Goal: Contribute content: Add original content to the website for others to see

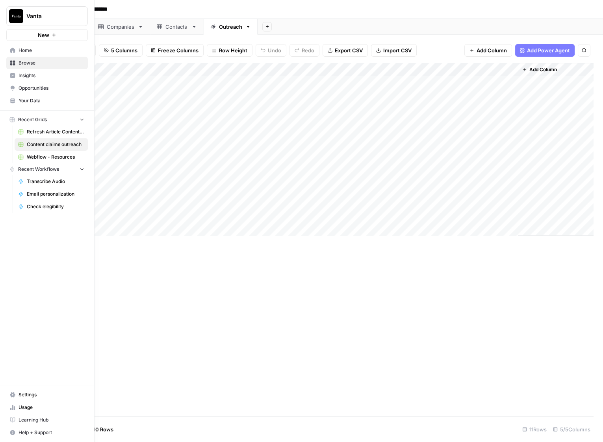
click at [33, 51] on span "Home" at bounding box center [52, 50] width 66 height 7
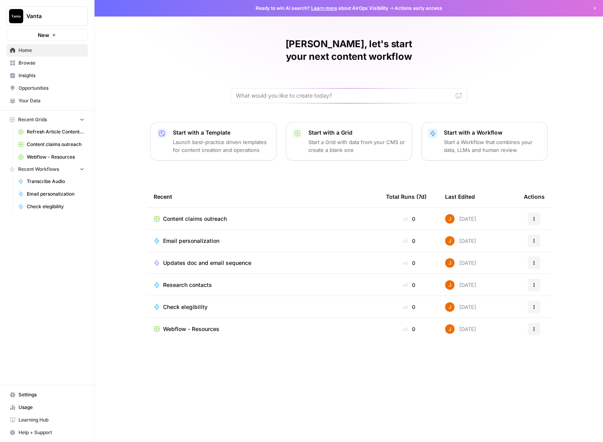
click at [40, 103] on span "Your Data" at bounding box center [52, 100] width 66 height 7
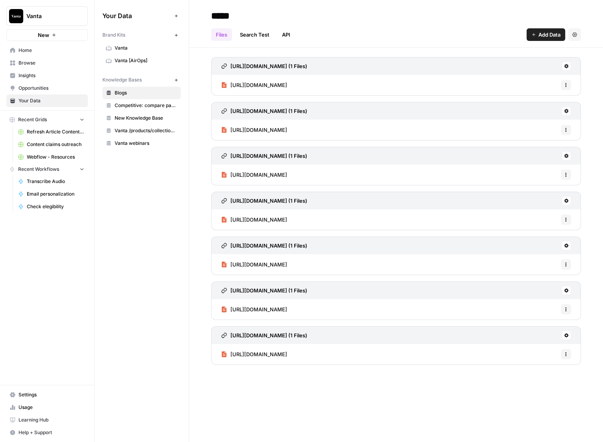
click at [136, 102] on span "Competitive: compare pages" at bounding box center [146, 105] width 63 height 7
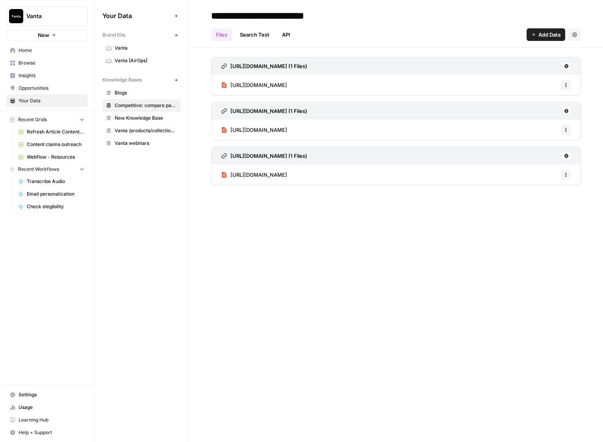
click at [142, 116] on span "New Knowledge Base" at bounding box center [146, 118] width 63 height 7
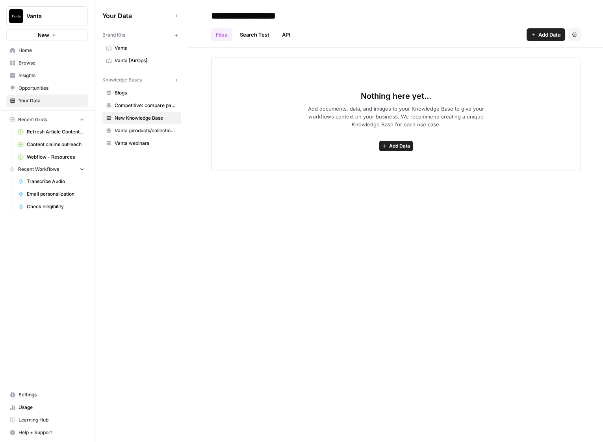
click at [145, 106] on span "Competitive: compare pages" at bounding box center [146, 105] width 63 height 7
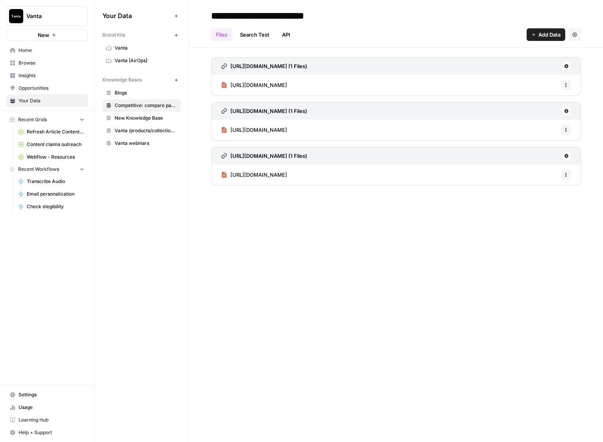
click at [137, 123] on link "New Knowledge Base" at bounding box center [141, 118] width 78 height 13
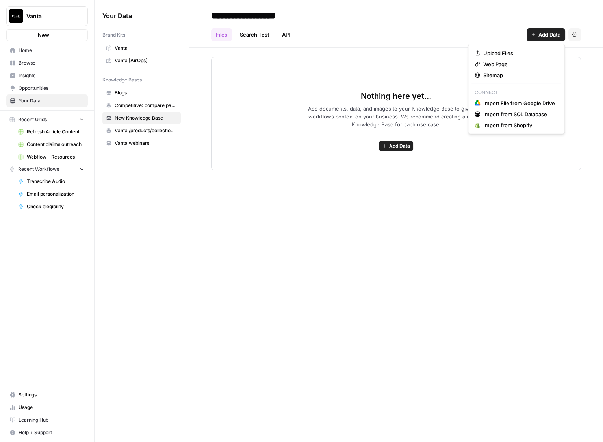
click at [540, 33] on span "Add Data" at bounding box center [549, 35] width 22 height 8
click at [521, 103] on span "Import File from Google Drive" at bounding box center [519, 103] width 72 height 8
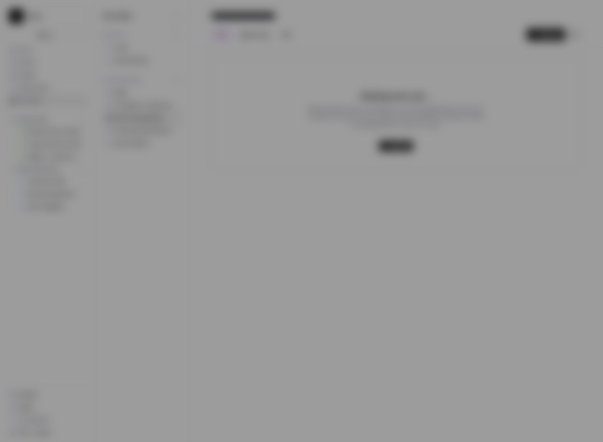
type input "[EMAIL_ADDRESS][DOMAIN_NAME]"
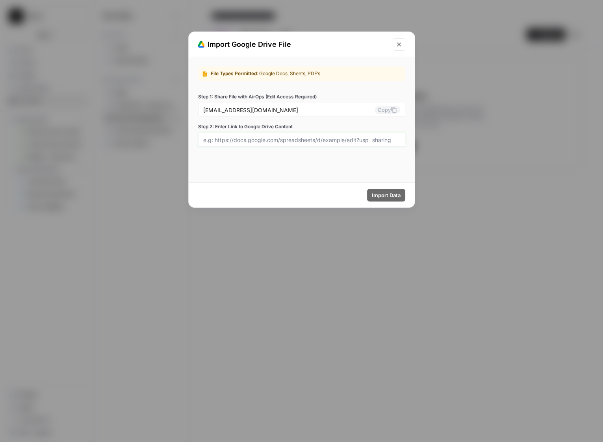
click at [326, 141] on input "Step 2: Enter Link to Google Drive Content" at bounding box center [301, 139] width 197 height 7
paste input "[URL][DOMAIN_NAME]"
type input "[URL][DOMAIN_NAME]"
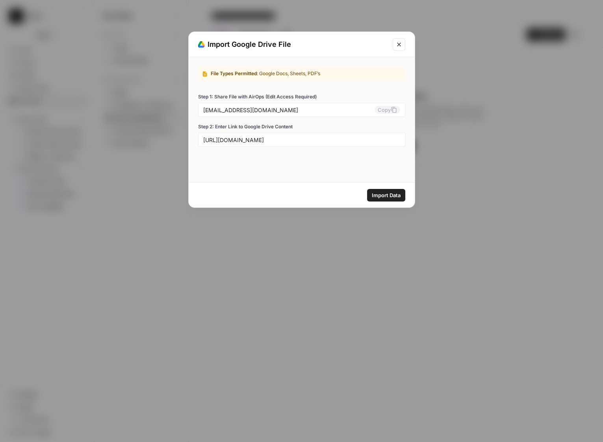
click at [390, 195] on span "Import Data" at bounding box center [386, 195] width 29 height 8
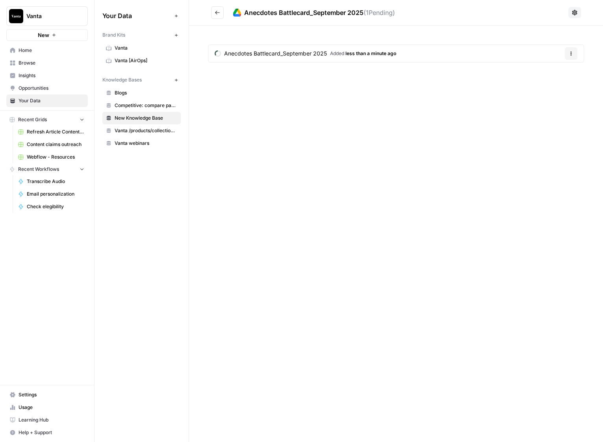
click at [212, 12] on button "Go back" at bounding box center [217, 12] width 13 height 13
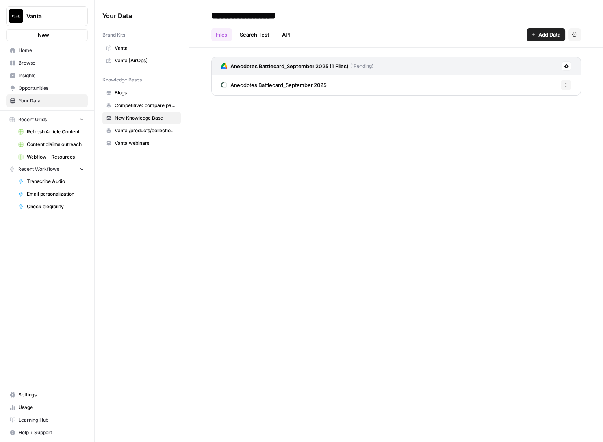
drag, startPoint x: 536, startPoint y: 33, endPoint x: 524, endPoint y: 36, distance: 12.6
click at [536, 33] on button "Add Data" at bounding box center [546, 34] width 39 height 13
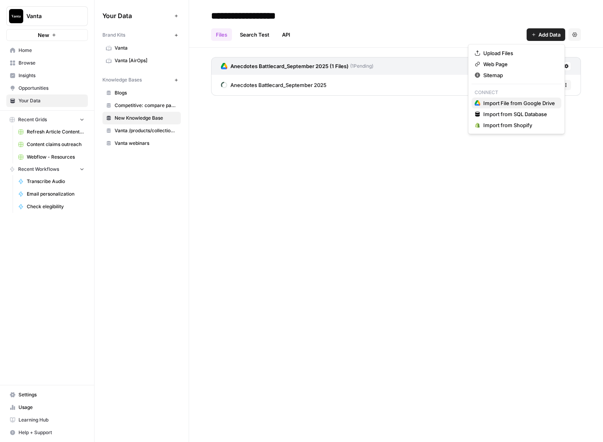
click at [507, 101] on span "Import File from Google Drive" at bounding box center [519, 103] width 72 height 8
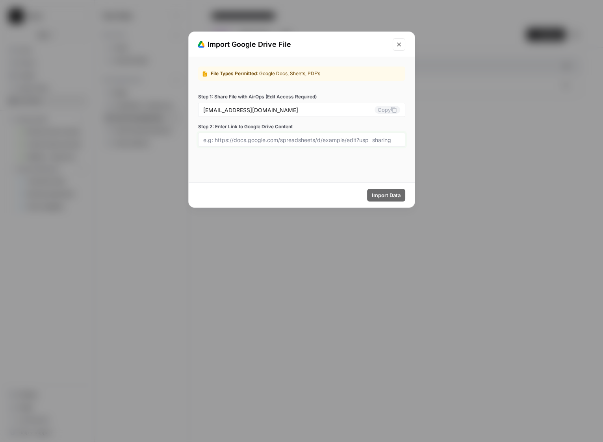
click at [304, 140] on input "Step 2: Enter Link to Google Drive Content" at bounding box center [301, 139] width 197 height 7
paste input "[URL][DOMAIN_NAME]"
type input "[URL][DOMAIN_NAME]"
click at [395, 195] on span "Import Data" at bounding box center [386, 195] width 29 height 8
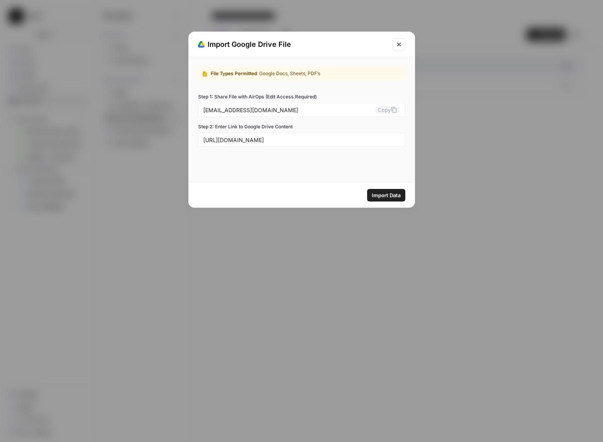
scroll to position [0, 0]
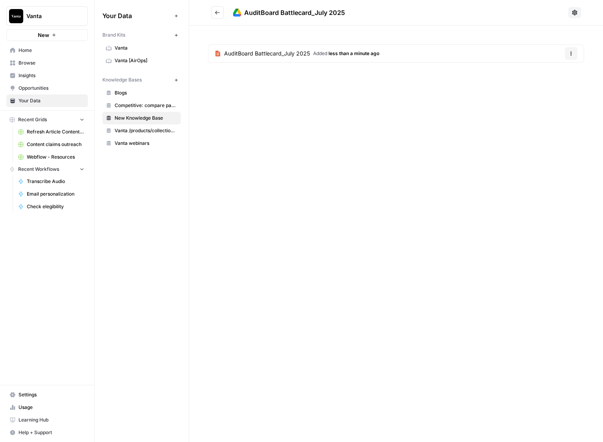
click at [214, 14] on button "Go back" at bounding box center [217, 12] width 13 height 13
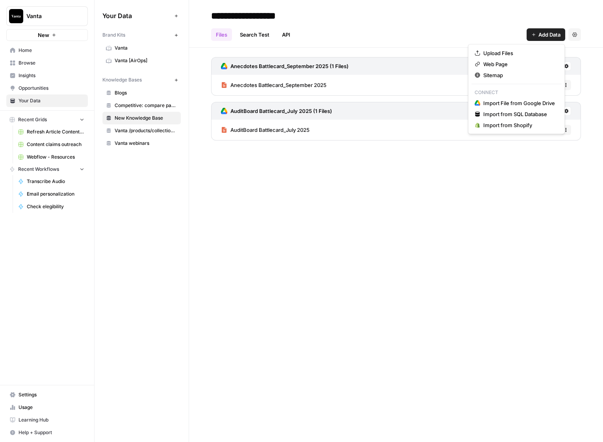
click at [551, 36] on span "Add Data" at bounding box center [549, 35] width 22 height 8
click at [510, 103] on span "Import File from Google Drive" at bounding box center [519, 103] width 72 height 8
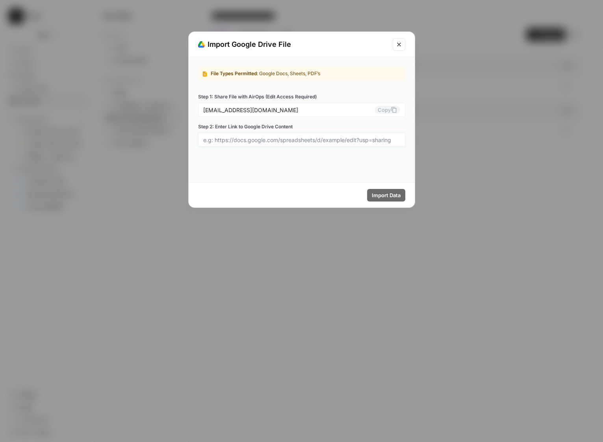
click at [295, 139] on input "Step 2: Enter Link to Google Drive Content" at bounding box center [301, 139] width 197 height 7
paste input "[URL][DOMAIN_NAME]"
type input "[URL][DOMAIN_NAME]"
click at [398, 196] on span "Import Data" at bounding box center [386, 195] width 29 height 8
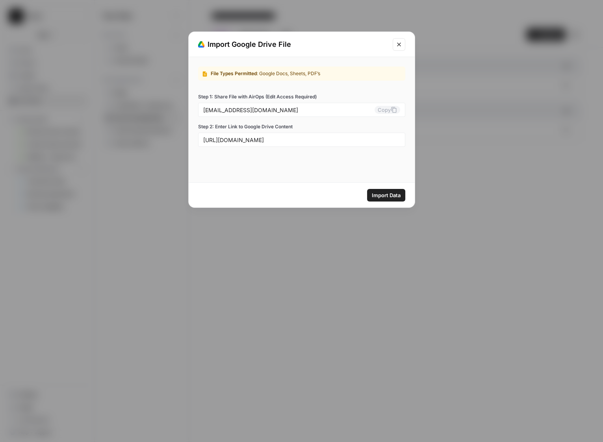
scroll to position [0, 0]
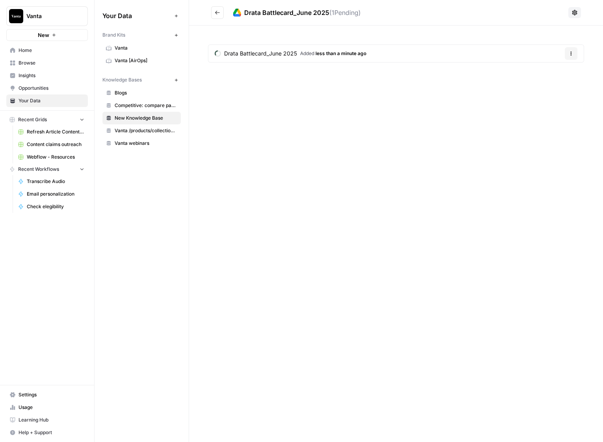
click at [219, 16] on button "Go back" at bounding box center [217, 12] width 13 height 13
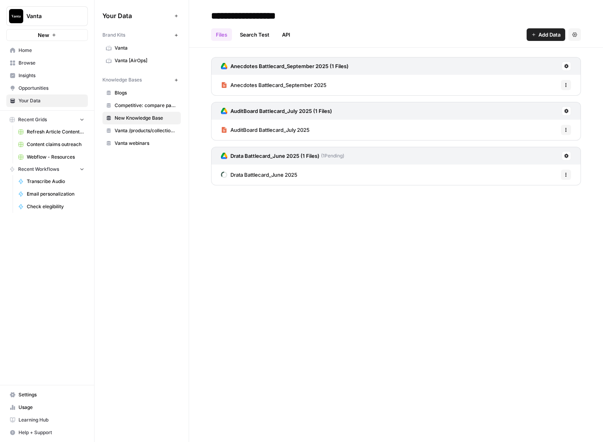
click at [538, 39] on button "Add Data" at bounding box center [546, 34] width 39 height 13
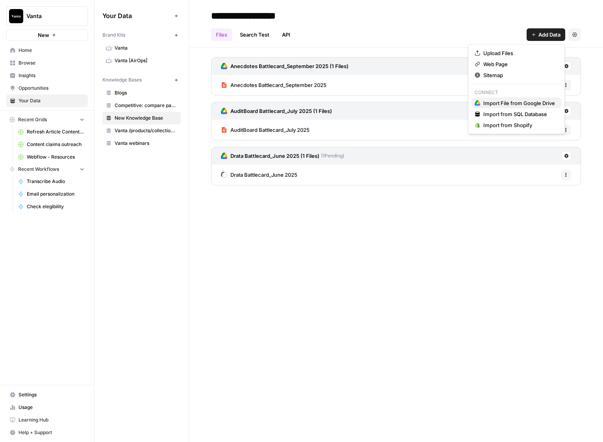
click at [505, 102] on span "Import File from Google Drive" at bounding box center [519, 103] width 72 height 8
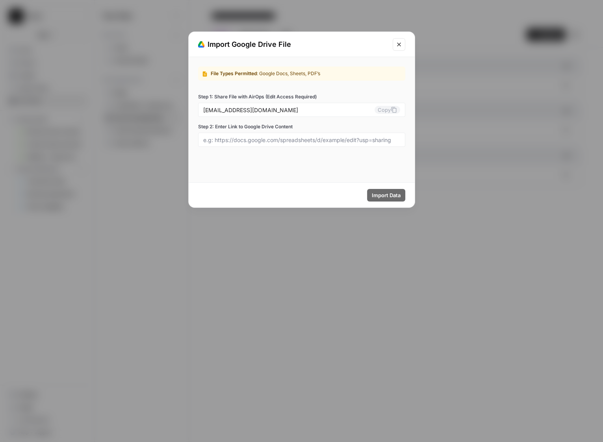
click at [279, 134] on div at bounding box center [301, 140] width 207 height 14
click at [283, 141] on input "Step 2: Enter Link to Google Drive Content" at bounding box center [301, 139] width 197 height 7
paste input "[URL][DOMAIN_NAME]"
type input "[URL][DOMAIN_NAME]"
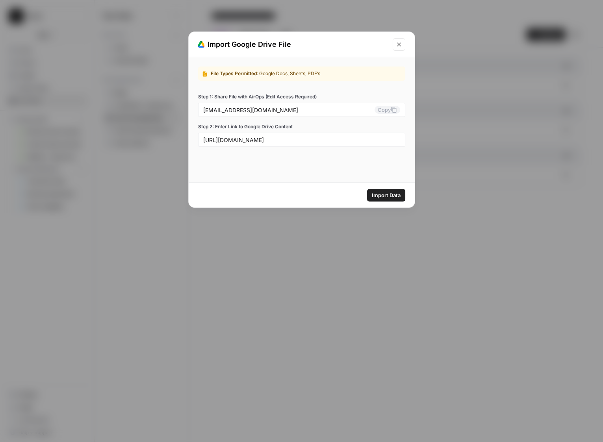
scroll to position [0, 0]
click at [391, 193] on span "Import Data" at bounding box center [386, 195] width 29 height 8
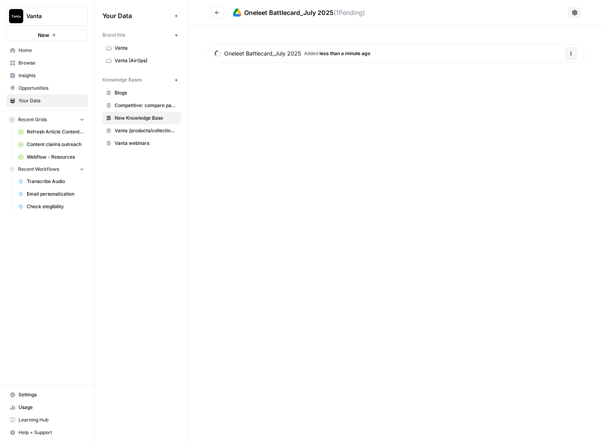
click at [219, 11] on icon "Go back" at bounding box center [218, 13] width 6 height 6
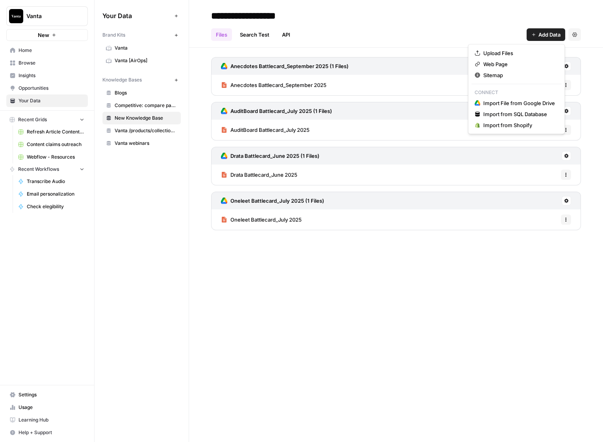
click at [534, 35] on icon "button" at bounding box center [533, 34] width 5 height 5
click at [507, 104] on span "Import File from Google Drive" at bounding box center [519, 103] width 72 height 8
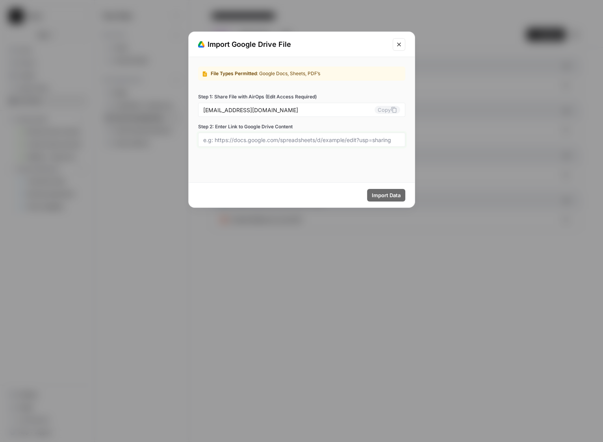
click at [292, 139] on input "Step 2: Enter Link to Google Drive Content" at bounding box center [301, 139] width 197 height 7
paste input "[URL][DOMAIN_NAME]"
type input "[URL][DOMAIN_NAME]"
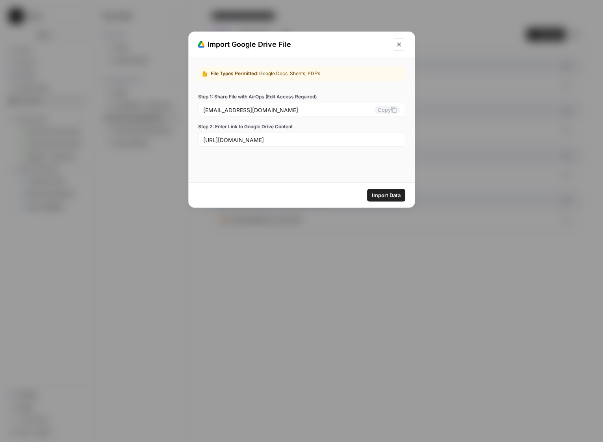
click at [392, 191] on span "Import Data" at bounding box center [386, 195] width 29 height 8
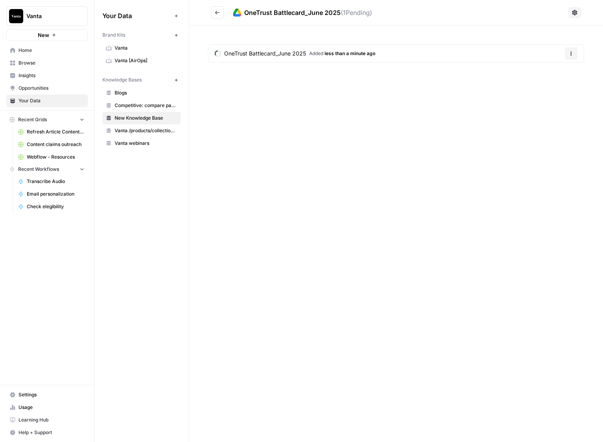
click at [218, 13] on icon "Go back" at bounding box center [218, 13] width 6 height 6
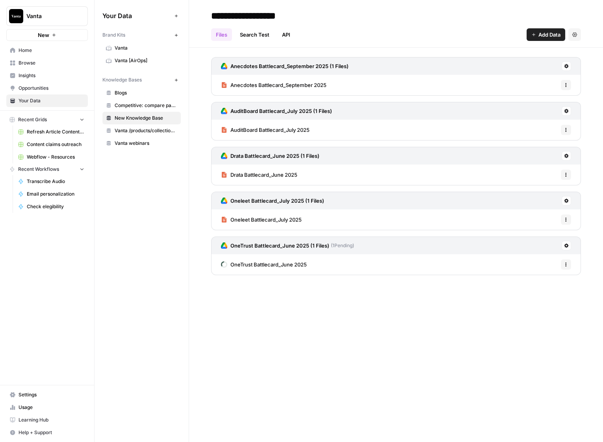
click at [550, 32] on span "Add Data" at bounding box center [549, 35] width 22 height 8
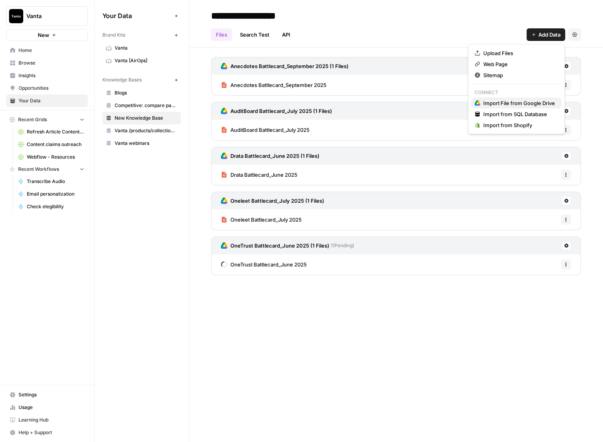
click at [511, 105] on span "Import File from Google Drive" at bounding box center [519, 103] width 72 height 8
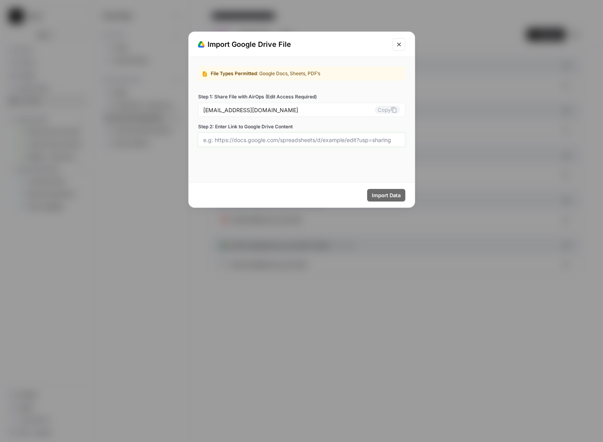
click at [295, 143] on input "Step 2: Enter Link to Google Drive Content" at bounding box center [301, 139] width 197 height 7
paste input "[URL][DOMAIN_NAME]"
type input "[URL][DOMAIN_NAME]"
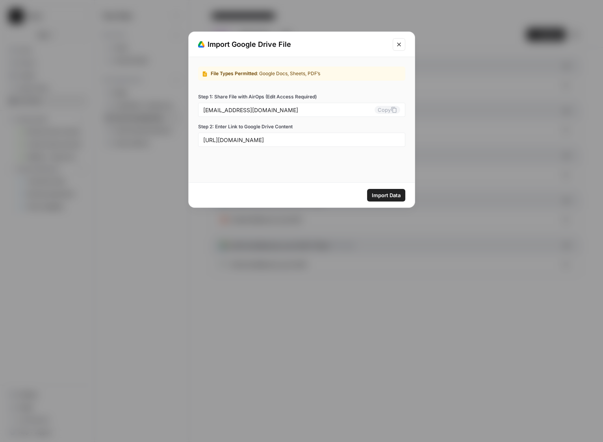
click at [382, 195] on span "Import Data" at bounding box center [386, 195] width 29 height 8
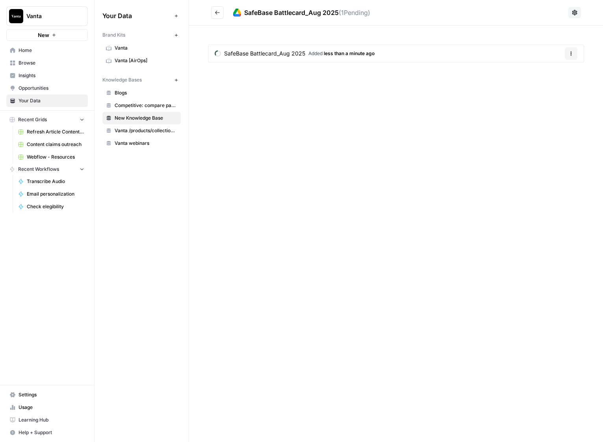
click at [214, 15] on button "Go back" at bounding box center [217, 12] width 13 height 13
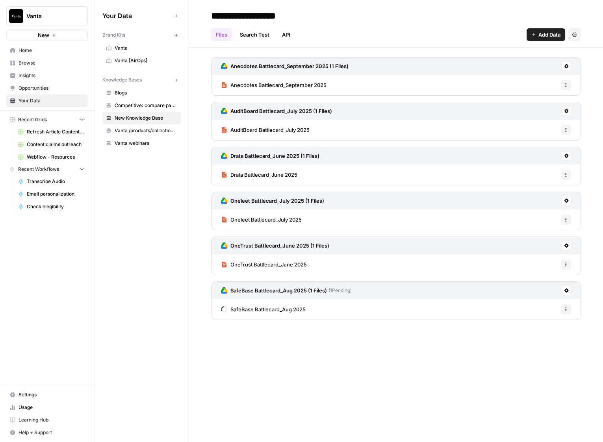
click at [541, 35] on span "Add Data" at bounding box center [549, 35] width 22 height 8
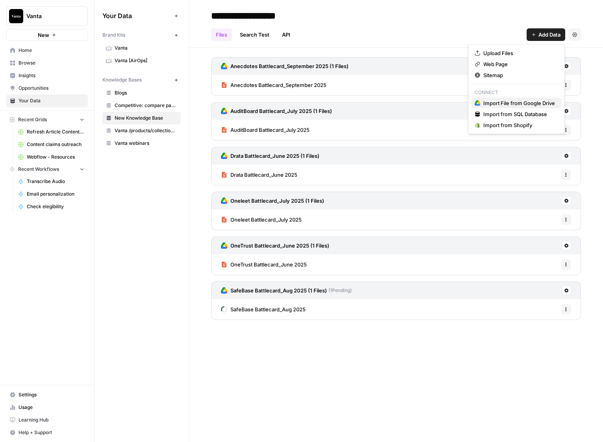
click at [509, 102] on span "Import File from Google Drive" at bounding box center [519, 103] width 72 height 8
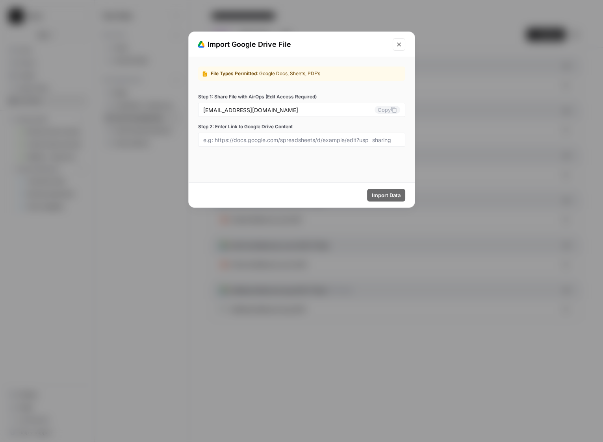
click at [302, 143] on div at bounding box center [301, 140] width 207 height 14
click at [347, 140] on input "Step 2: Enter Link to Google Drive Content" at bounding box center [301, 139] width 197 height 7
paste input "[URL][DOMAIN_NAME]"
type input "[URL][DOMAIN_NAME]"
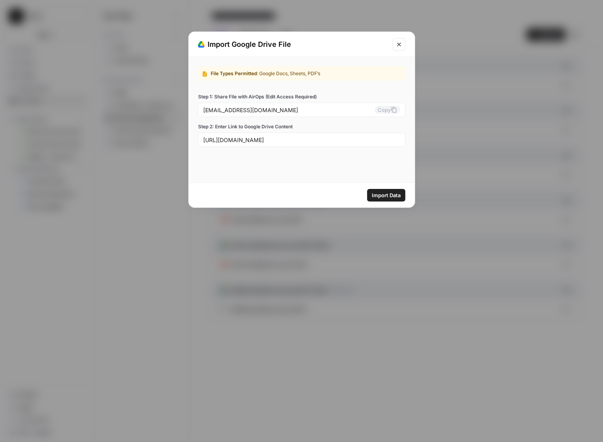
scroll to position [0, 0]
click at [387, 193] on span "Import Data" at bounding box center [386, 195] width 29 height 8
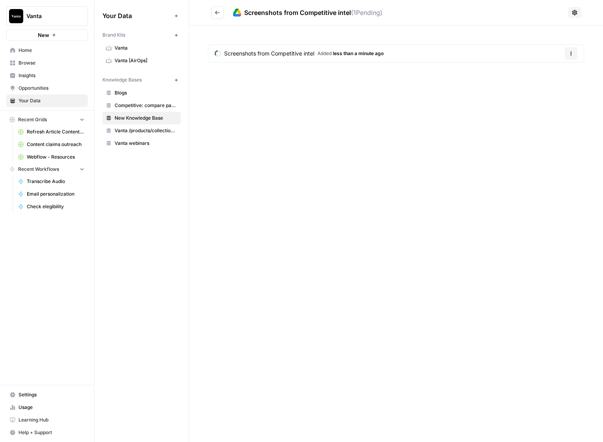
click at [215, 13] on icon "Go back" at bounding box center [218, 13] width 6 height 6
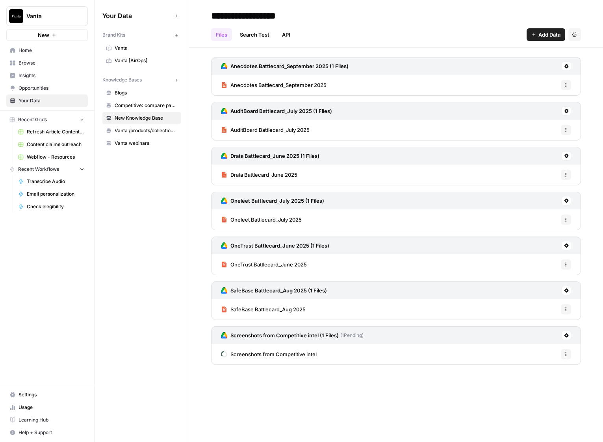
click at [538, 35] on span "Add Data" at bounding box center [549, 35] width 22 height 8
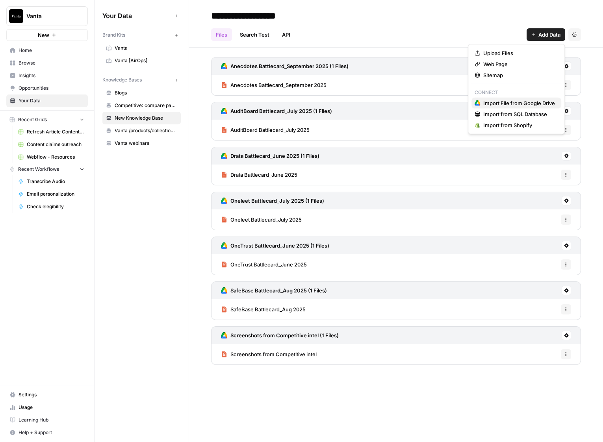
click at [541, 104] on span "Import File from Google Drive" at bounding box center [519, 103] width 72 height 8
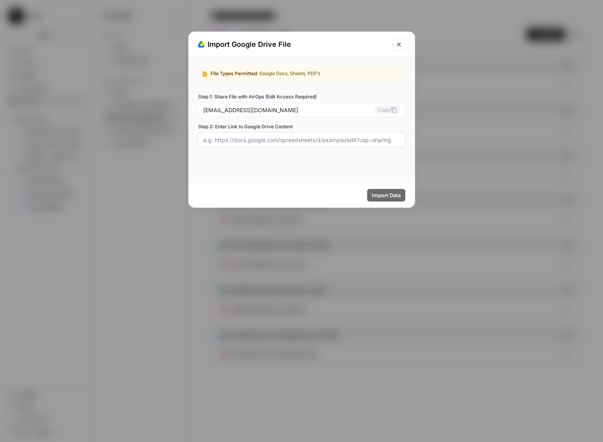
click at [258, 139] on input "Step 2: Enter Link to Google Drive Content" at bounding box center [301, 139] width 197 height 7
paste input "[URL][DOMAIN_NAME]"
type input "[URL][DOMAIN_NAME]"
click at [382, 196] on span "Import Data" at bounding box center [386, 195] width 29 height 8
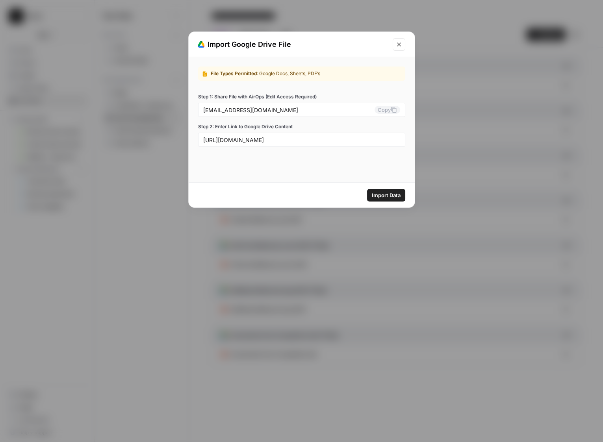
scroll to position [0, 0]
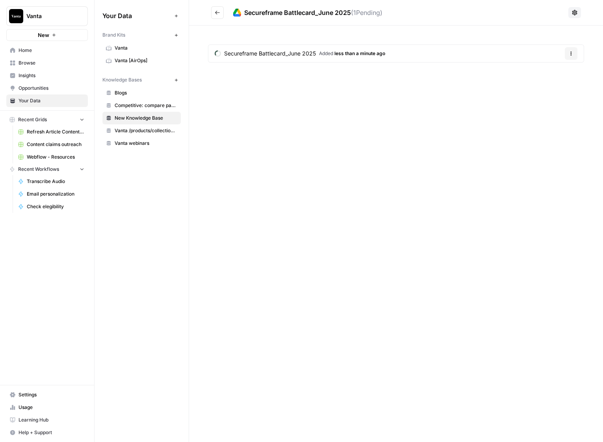
click at [134, 105] on span "Competitive: compare pages" at bounding box center [146, 105] width 63 height 7
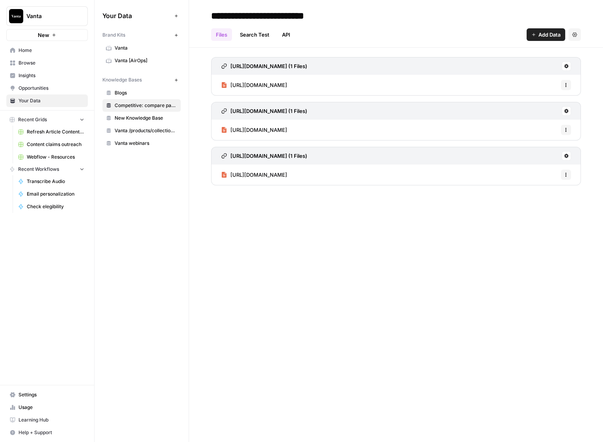
drag, startPoint x: 417, startPoint y: 265, endPoint x: 504, endPoint y: 117, distance: 171.6
click at [417, 264] on div "**********" at bounding box center [396, 221] width 414 height 442
click at [547, 37] on span "Add Data" at bounding box center [549, 35] width 22 height 8
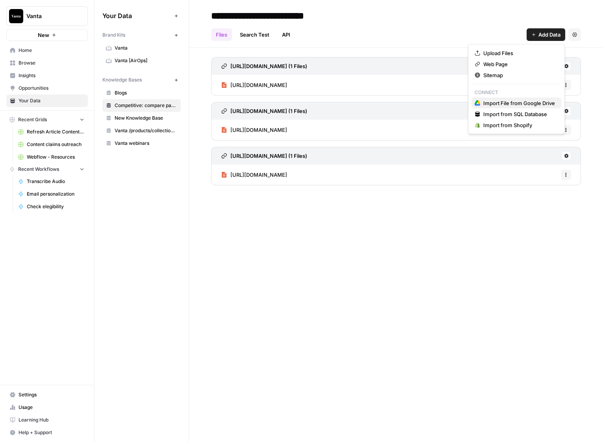
click at [527, 101] on span "Import File from Google Drive" at bounding box center [519, 103] width 72 height 8
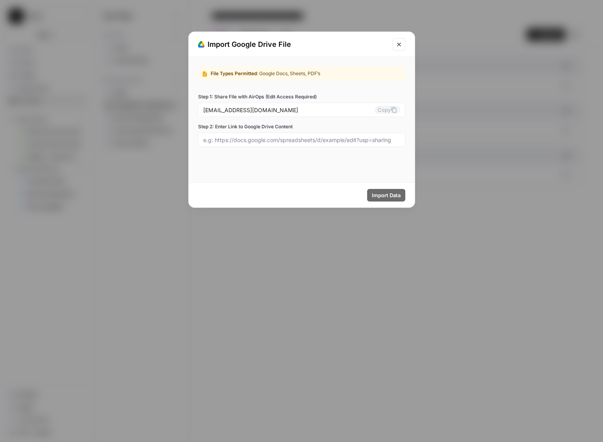
click at [411, 54] on div "Import Google Drive File" at bounding box center [302, 44] width 226 height 25
click at [401, 49] on button "Close modal" at bounding box center [399, 44] width 13 height 13
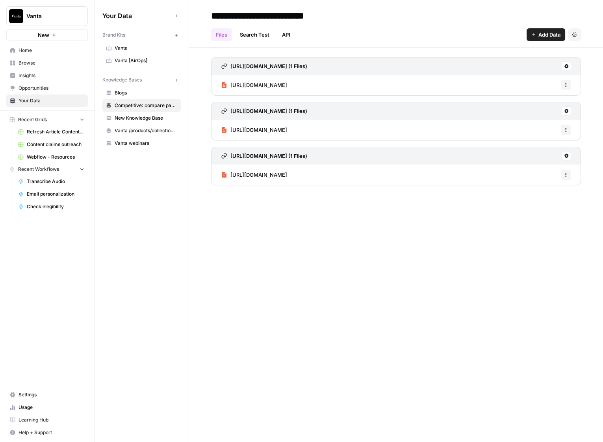
click at [535, 34] on button "Add Data" at bounding box center [546, 34] width 39 height 13
click at [513, 68] on button "Web Page" at bounding box center [516, 64] width 90 height 11
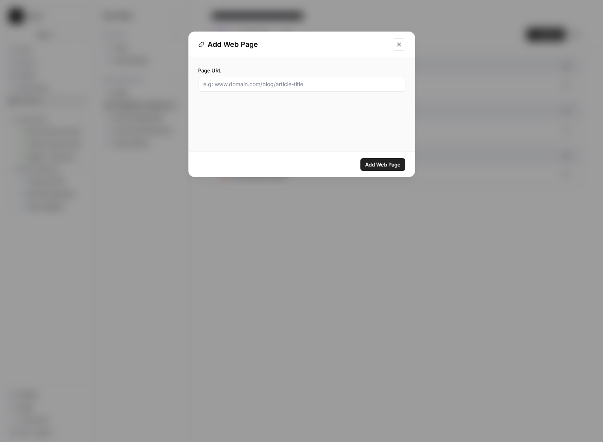
click at [402, 47] on button "Close modal" at bounding box center [399, 44] width 13 height 13
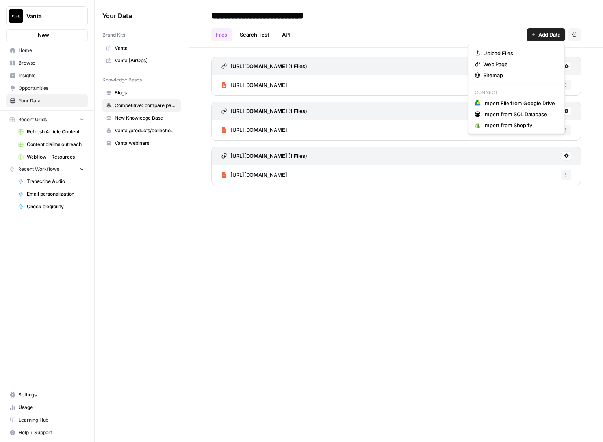
click at [544, 33] on span "Add Data" at bounding box center [549, 35] width 22 height 8
click at [502, 67] on span "Web Page" at bounding box center [519, 64] width 72 height 8
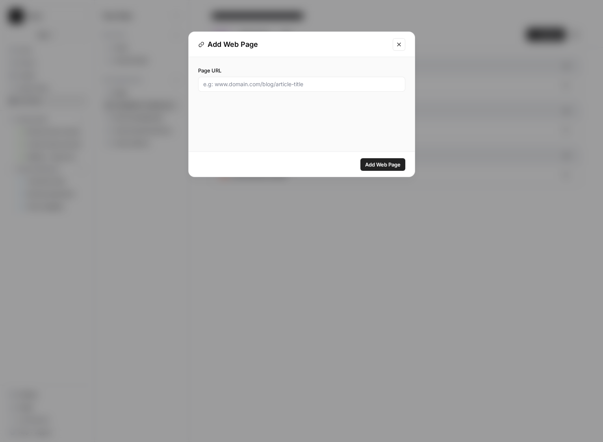
click at [269, 83] on input "Page URL" at bounding box center [301, 84] width 197 height 8
paste input "[URL][DOMAIN_NAME]"
type input "[URL][DOMAIN_NAME]"
click at [369, 164] on span "Add Web Page" at bounding box center [382, 165] width 35 height 8
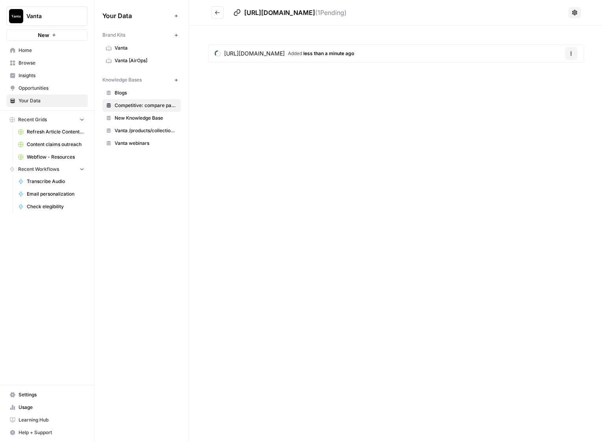
click at [215, 11] on icon "Go back" at bounding box center [218, 13] width 6 height 6
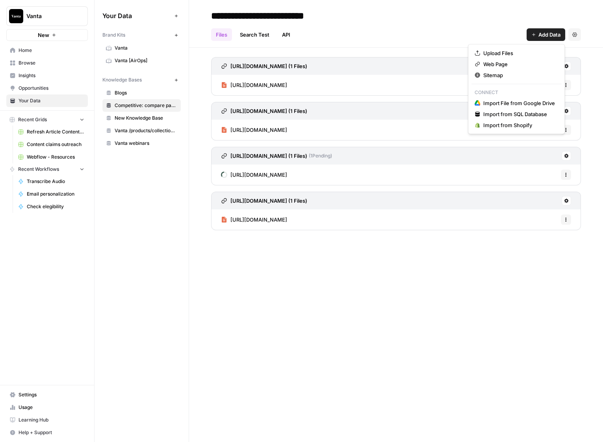
click at [529, 35] on button "Add Data" at bounding box center [546, 34] width 39 height 13
click at [515, 64] on span "Web Page" at bounding box center [519, 64] width 72 height 8
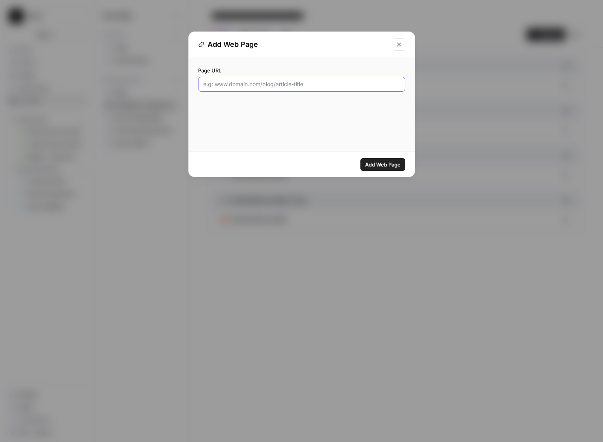
click at [335, 85] on input "Page URL" at bounding box center [301, 84] width 197 height 8
paste input "[URL][DOMAIN_NAME]"
type input "[URL][DOMAIN_NAME]"
click at [386, 161] on span "Add Web Page" at bounding box center [382, 165] width 35 height 8
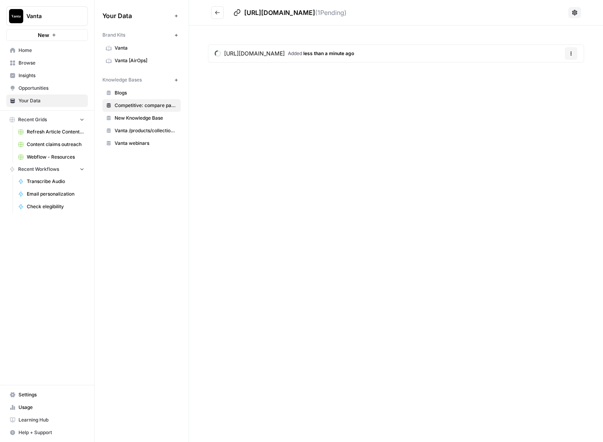
click at [147, 118] on span "New Knowledge Base" at bounding box center [146, 118] width 63 height 7
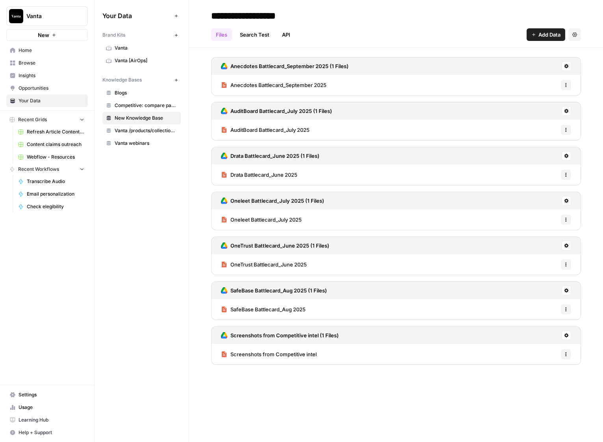
click at [265, 15] on input "**********" at bounding box center [271, 16] width 126 height 16
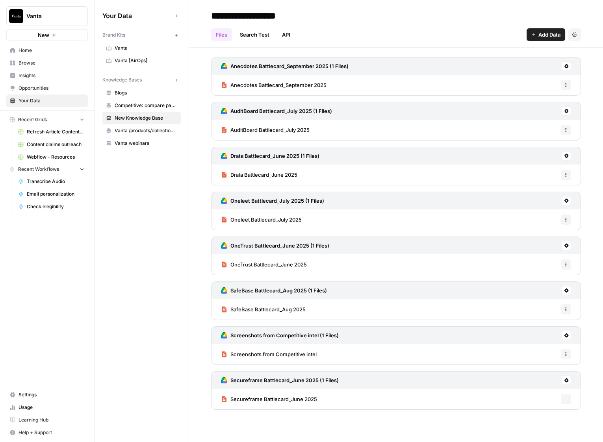
click at [265, 15] on input "**********" at bounding box center [271, 16] width 126 height 16
click at [381, 6] on header "**********" at bounding box center [396, 24] width 414 height 48
click at [248, 16] on input "**********" at bounding box center [271, 16] width 126 height 16
drag, startPoint x: 248, startPoint y: 16, endPoint x: 232, endPoint y: 16, distance: 15.8
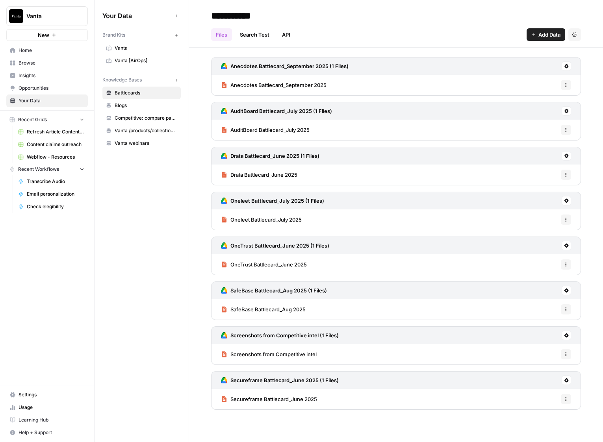
click at [248, 16] on input "**********" at bounding box center [271, 16] width 126 height 16
click at [209, 14] on input "**********" at bounding box center [271, 16] width 126 height 16
type input "**********"
click at [135, 234] on div "Your Data Add Data Brand Kits New Vanta Vanta [AirOps] Knowledge Bases New Blog…" at bounding box center [142, 221] width 94 height 442
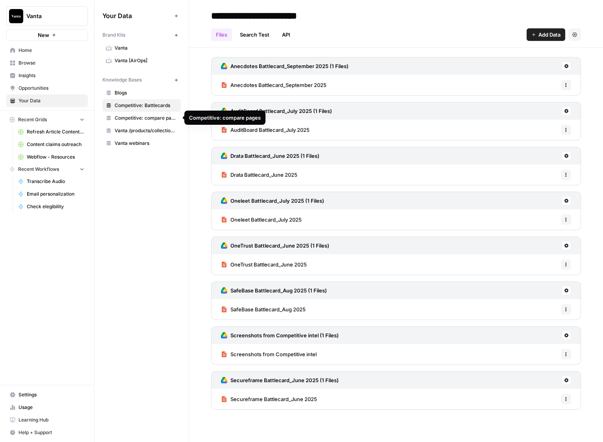
click at [160, 119] on span "Competitive: compare pages" at bounding box center [146, 118] width 63 height 7
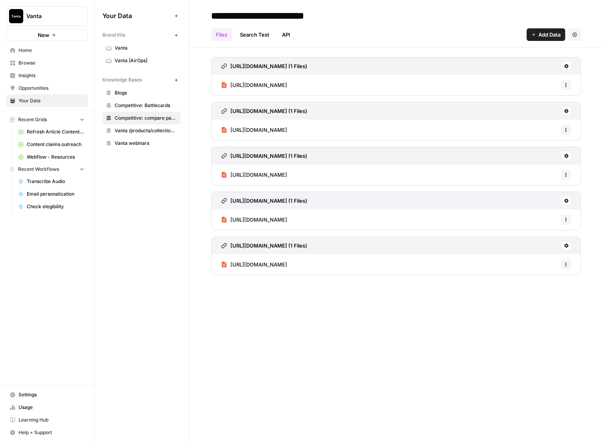
click at [283, 16] on input "**********" at bounding box center [277, 16] width 139 height 16
drag, startPoint x: 274, startPoint y: 17, endPoint x: 300, endPoint y: 23, distance: 26.2
click at [274, 17] on input "**********" at bounding box center [277, 16] width 139 height 16
type input "**********"
click at [89, 389] on nav "Settings Usage Learning Hub Help + Support" at bounding box center [47, 414] width 94 height 57
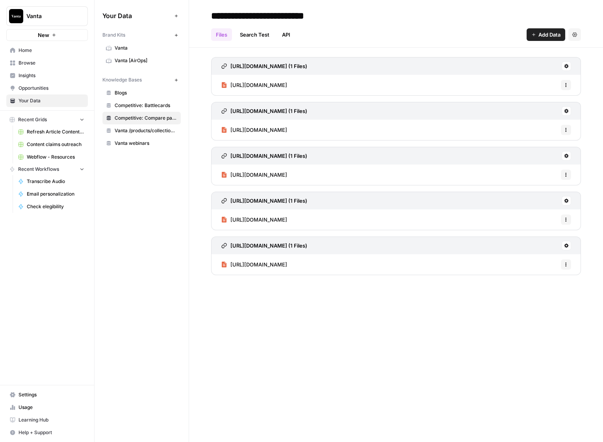
click at [32, 49] on span "Home" at bounding box center [52, 50] width 66 height 7
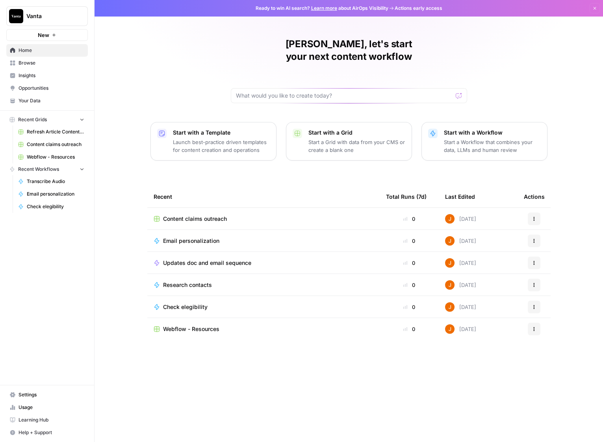
click at [41, 65] on span "Browse" at bounding box center [52, 62] width 66 height 7
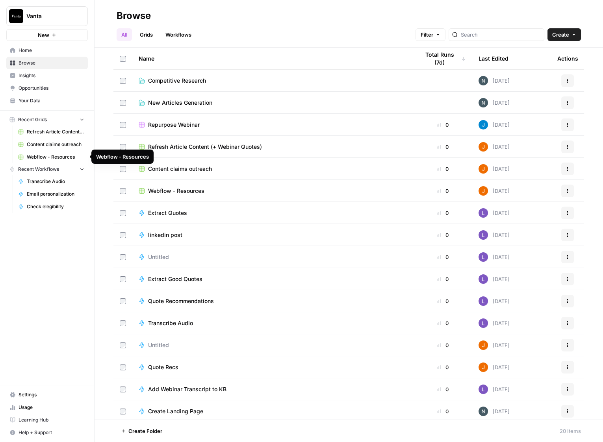
click at [50, 155] on span "Webflow - Resources" at bounding box center [56, 157] width 58 height 7
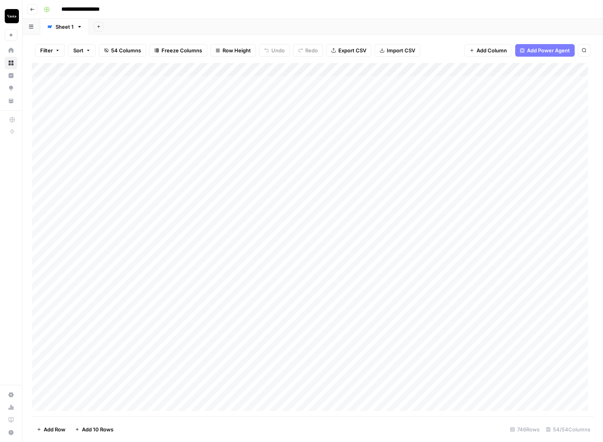
click at [32, 7] on icon "button" at bounding box center [32, 9] width 5 height 5
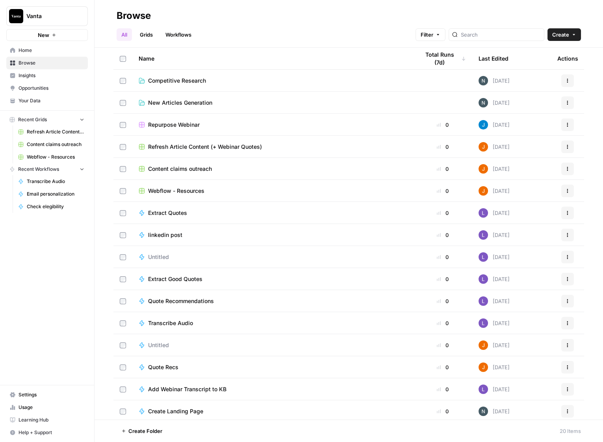
click at [49, 145] on span "Content claims outreach" at bounding box center [56, 144] width 58 height 7
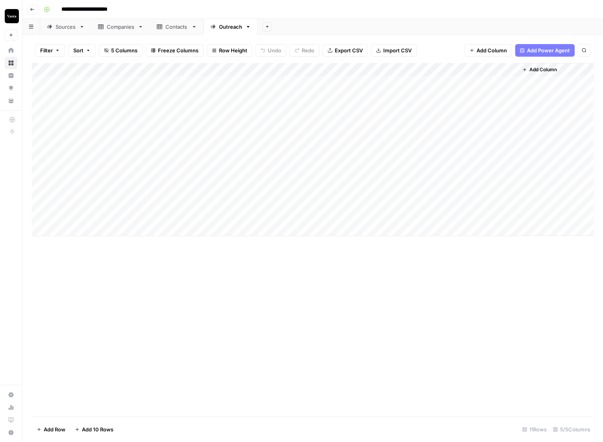
click at [32, 9] on icon "button" at bounding box center [32, 9] width 4 height 3
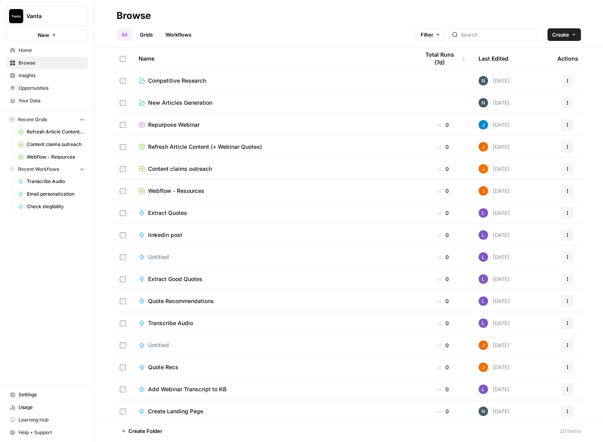
click at [32, 52] on span "Home" at bounding box center [52, 50] width 66 height 7
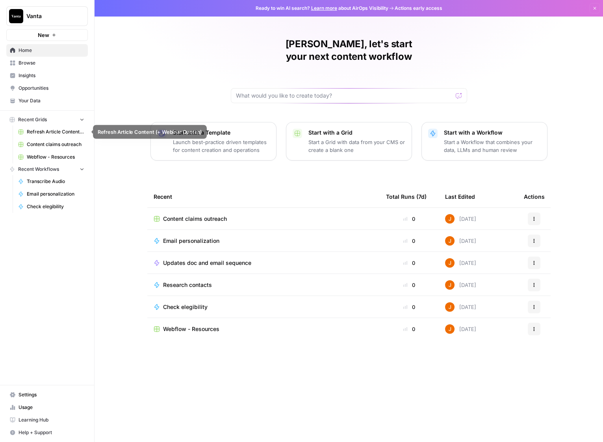
click at [58, 129] on span "Refresh Article Content (+ Webinar Quotes)" at bounding box center [56, 131] width 58 height 7
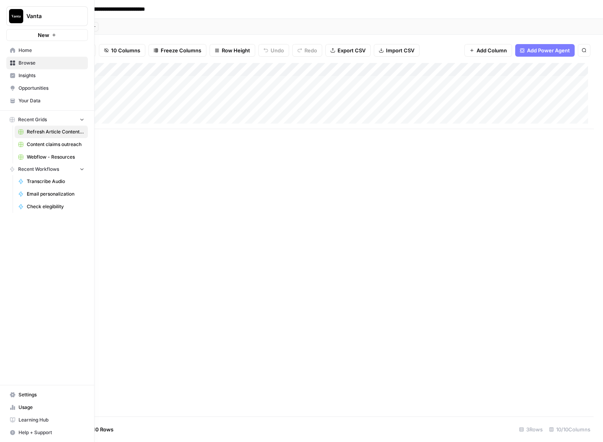
click at [37, 53] on span "Home" at bounding box center [52, 50] width 66 height 7
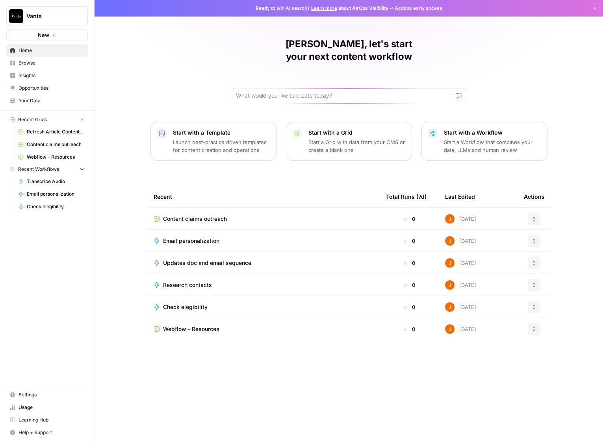
click at [33, 62] on span "Browse" at bounding box center [52, 62] width 66 height 7
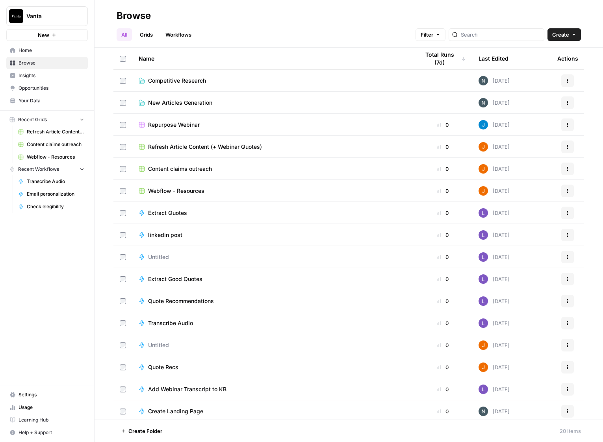
click at [191, 102] on span "New Articles Generation" at bounding box center [180, 103] width 64 height 8
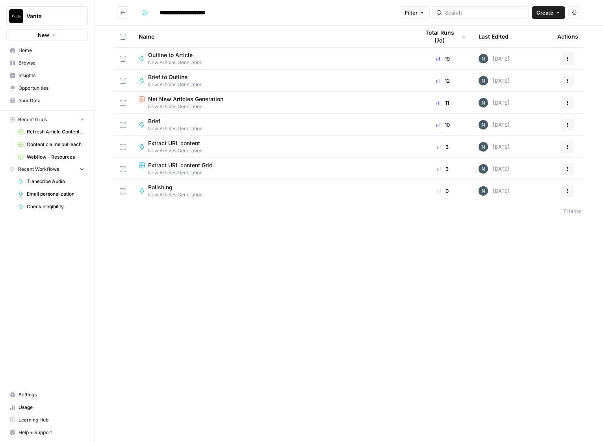
click at [175, 101] on span "Net New Articles Generation" at bounding box center [185, 99] width 75 height 8
